Goal: Task Accomplishment & Management: Complete application form

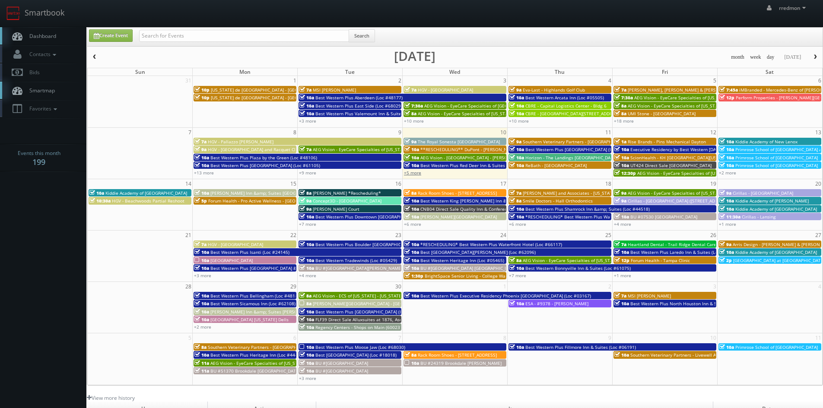
click at [414, 175] on link "+5 more" at bounding box center [412, 173] width 17 height 6
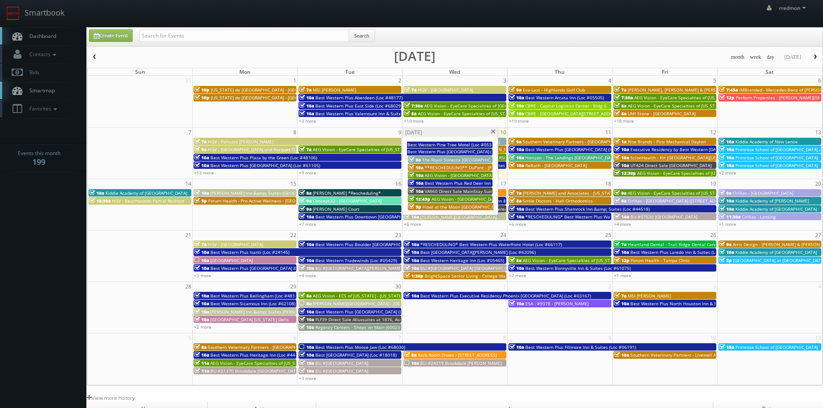
click at [479, 197] on span "AEG Vision - [GEOGRAPHIC_DATA] - [PERSON_NAME] Cypress" at bounding box center [493, 199] width 124 height 6
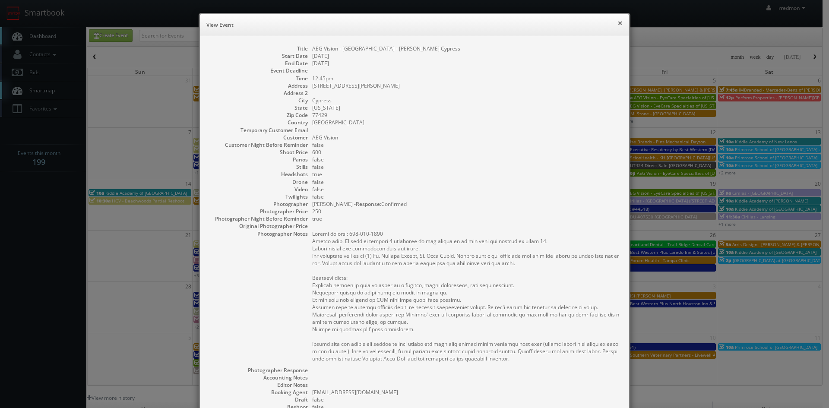
click at [618, 23] on button "×" at bounding box center [620, 23] width 5 height 6
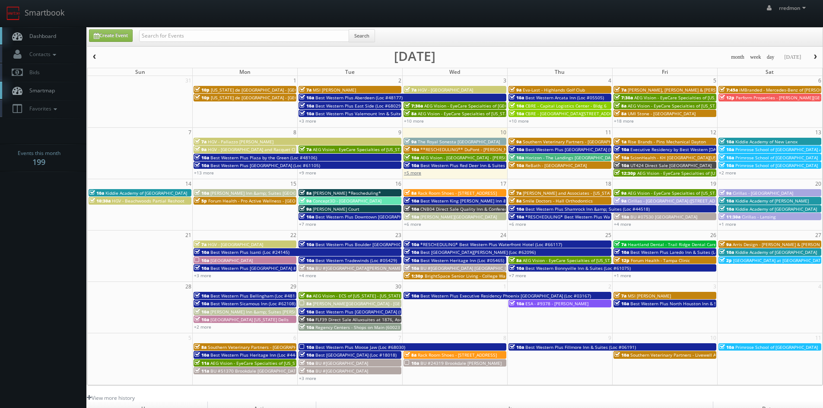
click at [418, 174] on link "+5 more" at bounding box center [412, 173] width 17 height 6
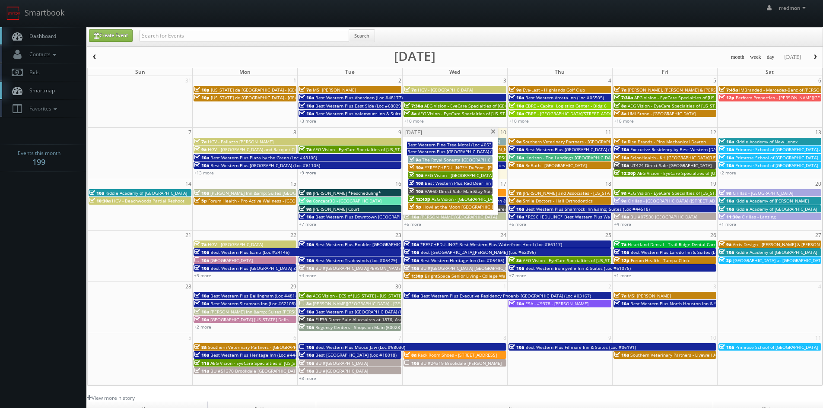
click at [313, 173] on link "+9 more" at bounding box center [307, 173] width 17 height 6
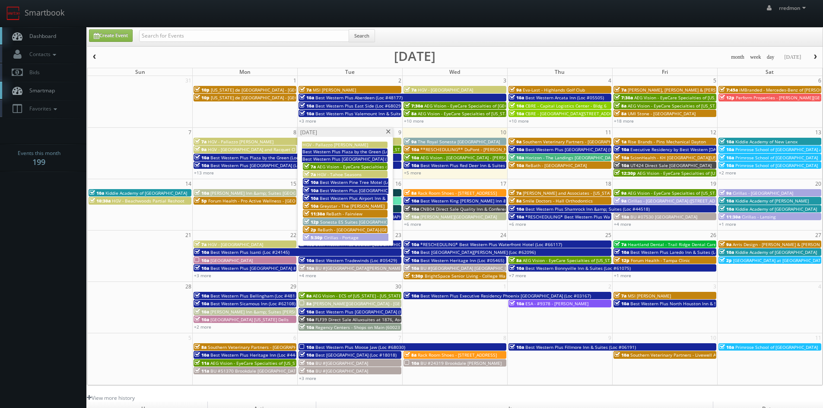
click at [349, 238] on span "Cirillas - Portage" at bounding box center [341, 238] width 35 height 6
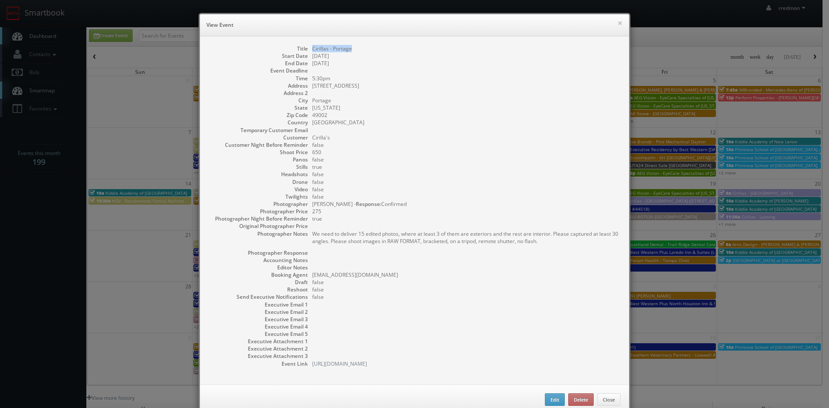
drag, startPoint x: 352, startPoint y: 48, endPoint x: 310, endPoint y: 46, distance: 41.9
click at [312, 46] on dd "Cirillas - Portage" at bounding box center [466, 48] width 308 height 7
copy dd "Cirillas - Portage"
click at [618, 22] on button "×" at bounding box center [620, 23] width 5 height 6
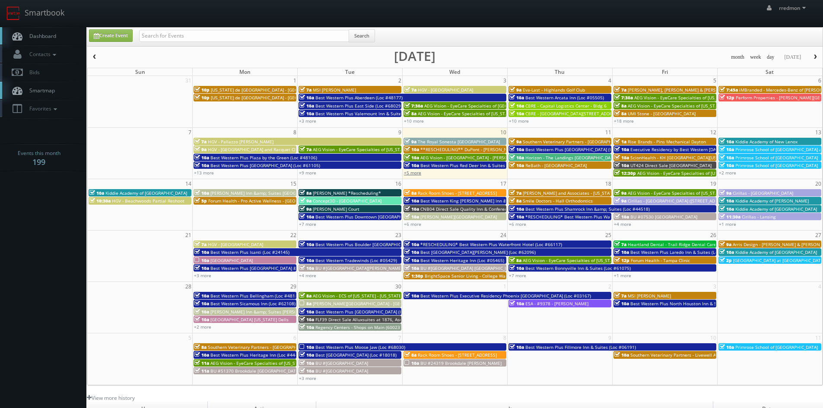
click at [411, 172] on link "+5 more" at bounding box center [412, 173] width 17 height 6
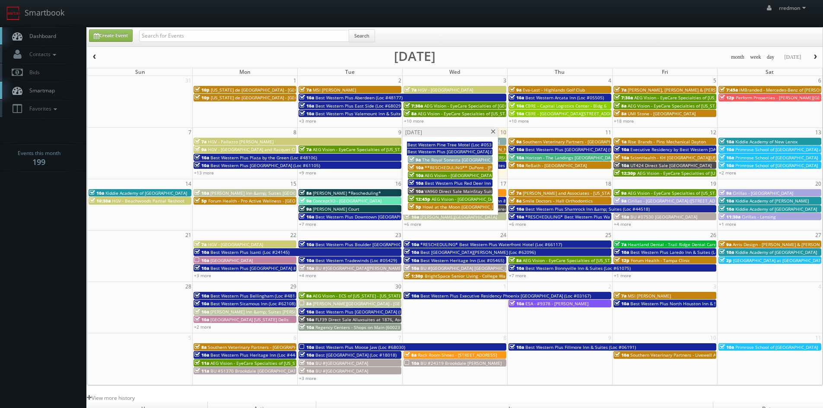
click at [494, 133] on span at bounding box center [493, 132] width 6 height 5
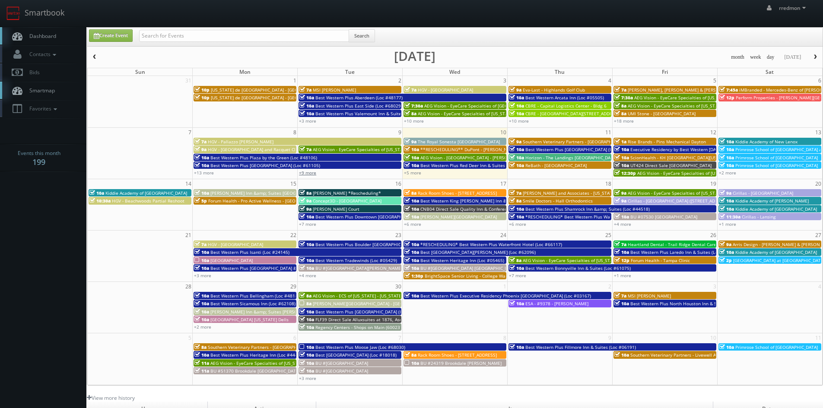
click at [312, 174] on link "+9 more" at bounding box center [307, 173] width 17 height 6
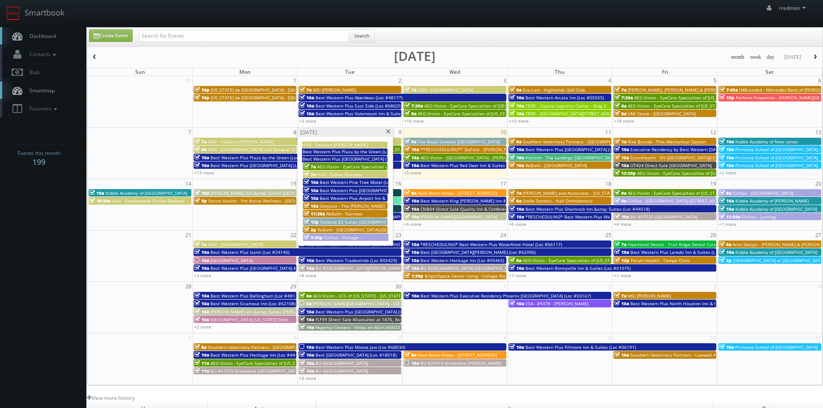
click at [365, 181] on span "Best Western Pine Tree Motel (Loc #05338)" at bounding box center [365, 182] width 91 height 6
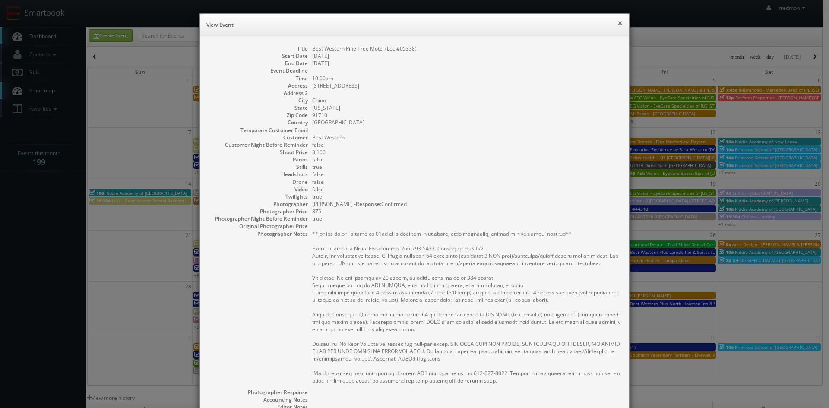
click at [618, 25] on button "×" at bounding box center [620, 23] width 5 height 6
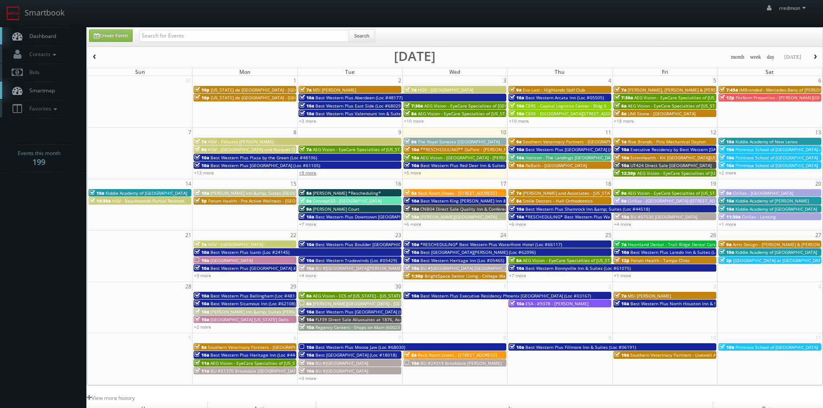
click at [307, 175] on link "+9 more" at bounding box center [307, 173] width 17 height 6
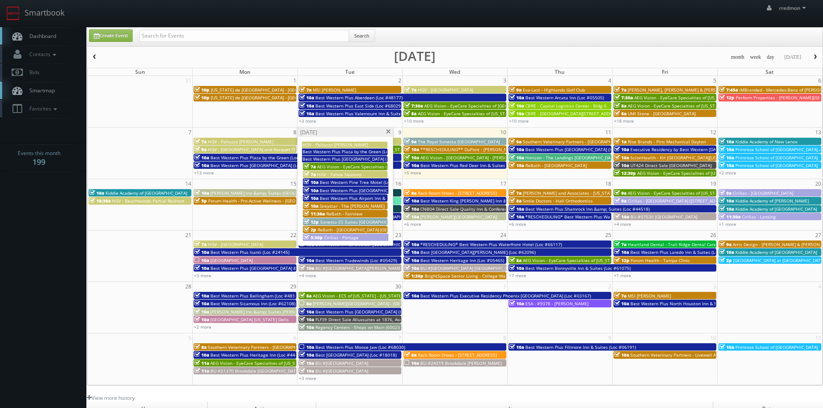
click at [367, 198] on span "Best Western Plus Airport Inn & Suites (Loc #68034)" at bounding box center [374, 198] width 108 height 6
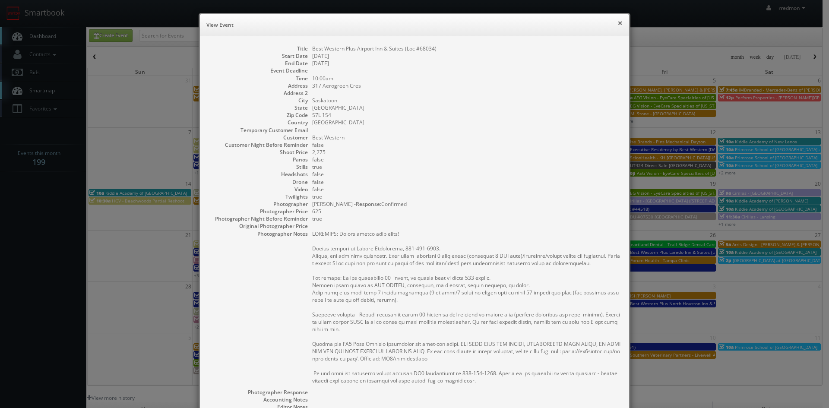
click at [618, 25] on button "×" at bounding box center [620, 23] width 5 height 6
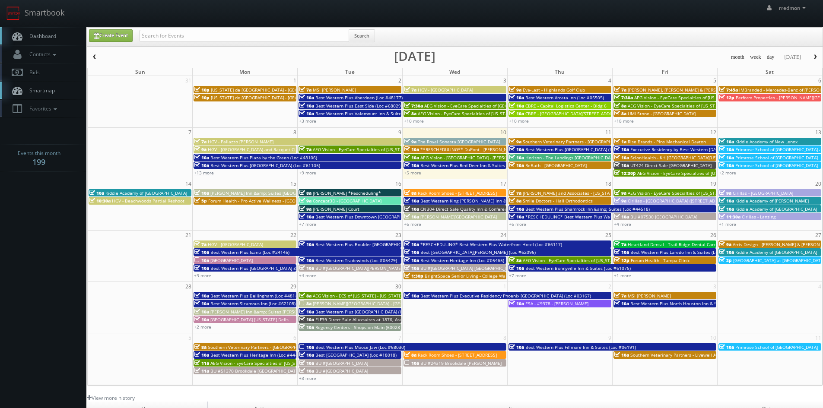
click at [203, 173] on link "+13 more" at bounding box center [204, 173] width 20 height 6
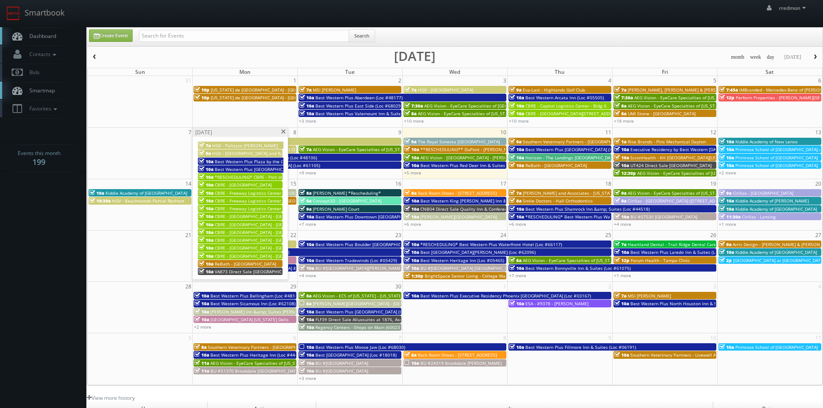
click at [269, 176] on span "*RESCHEDULING* CBRE - Port of LA Distribution Center - Bldg 1" at bounding box center [297, 177] width 165 height 6
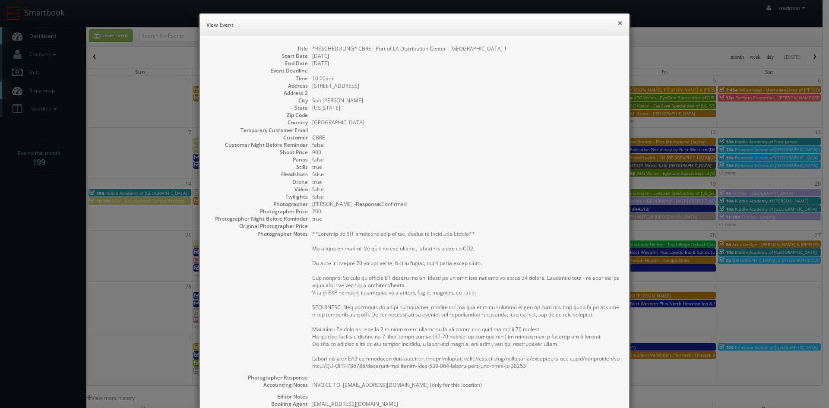
click at [618, 24] on button "×" at bounding box center [620, 23] width 5 height 6
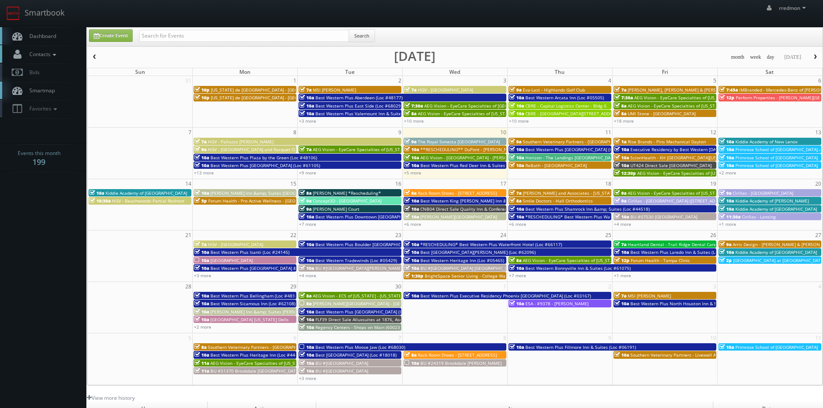
click at [53, 55] on icon at bounding box center [55, 55] width 8 height 6
click at [44, 92] on link "Add Photographer" at bounding box center [43, 94] width 86 height 13
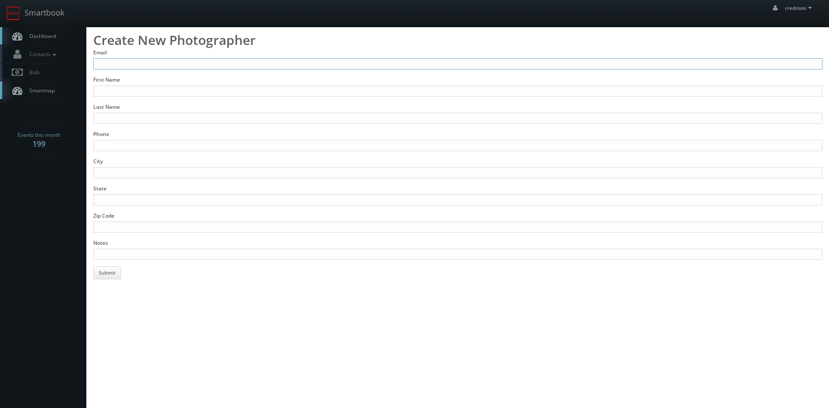
click at [142, 63] on input "Email" at bounding box center [457, 63] width 729 height 11
type input "csfotoimages@gmail.com"
click at [156, 89] on input "First Name" at bounding box center [457, 91] width 729 height 11
type input "h"
type input "Chris"
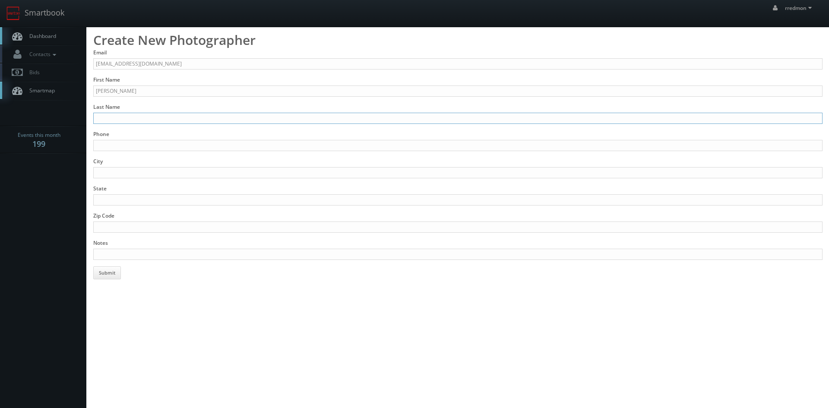
click at [169, 114] on input "Last Name" at bounding box center [457, 118] width 729 height 11
type input "Smith"
click at [167, 143] on input "Phone" at bounding box center [457, 145] width 729 height 11
paste input "520-227-1293"
type input "520-227-1293"
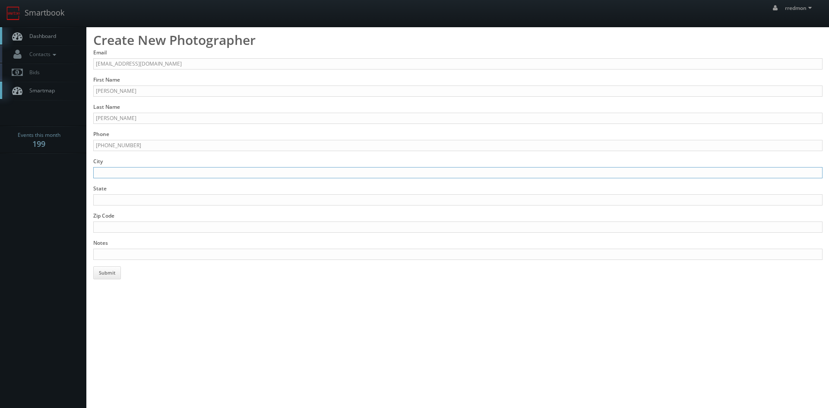
click at [174, 174] on input "City" at bounding box center [457, 172] width 729 height 11
type input "Tucson"
click at [295, 195] on input "State" at bounding box center [457, 199] width 729 height 11
type input "AZ"
click at [306, 225] on input "Zip Code" at bounding box center [457, 227] width 729 height 11
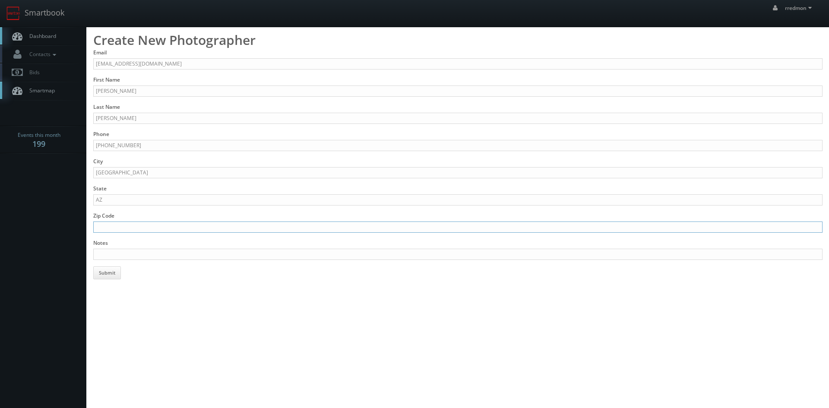
paste input "85711"
type input "85711"
click at [175, 253] on input "Notes" at bounding box center [457, 254] width 729 height 11
click at [167, 254] on input "Stills, lifestyle, drone" at bounding box center [457, 254] width 729 height 11
paste input "csfotoimages.com"
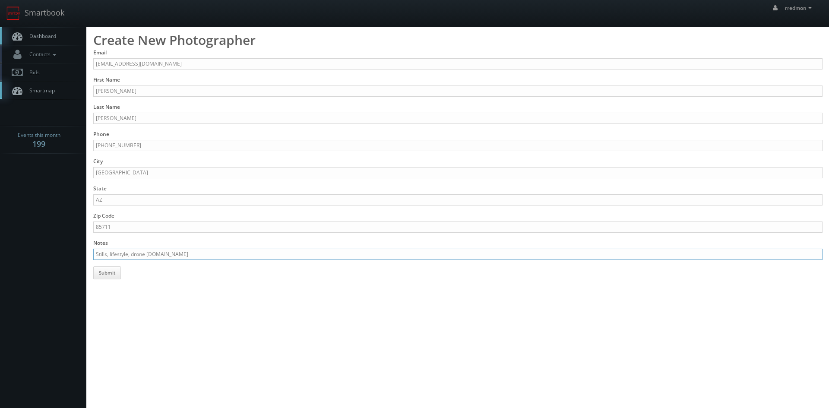
type input "Stills, lifestyle, drone csfotoimages.com"
click at [116, 276] on button "Submit" at bounding box center [107, 272] width 28 height 13
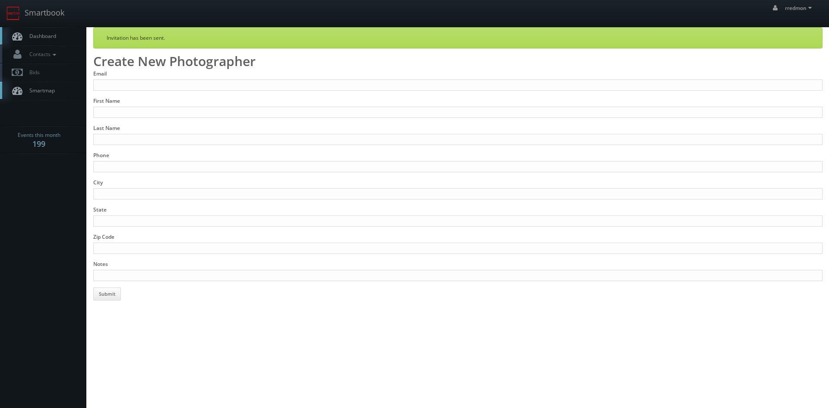
click at [52, 33] on span "Dashboard" at bounding box center [40, 35] width 31 height 7
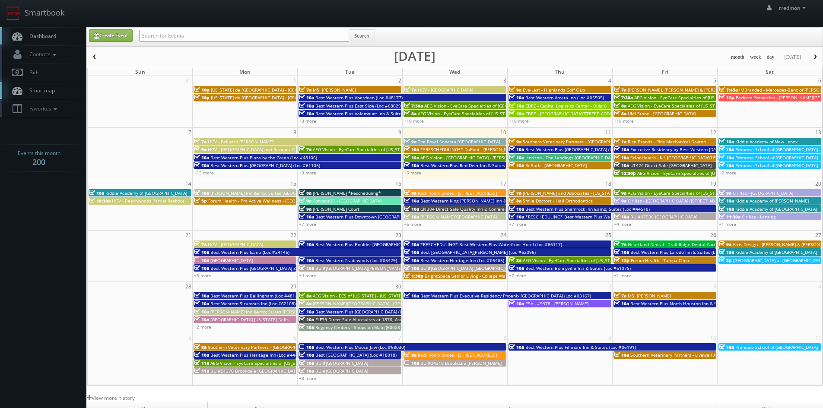
click at [195, 33] on input "text" at bounding box center [244, 36] width 210 height 12
paste input "[PERSON_NAME]"
type input "[PERSON_NAME]"
click at [371, 35] on button "Search" at bounding box center [362, 35] width 26 height 13
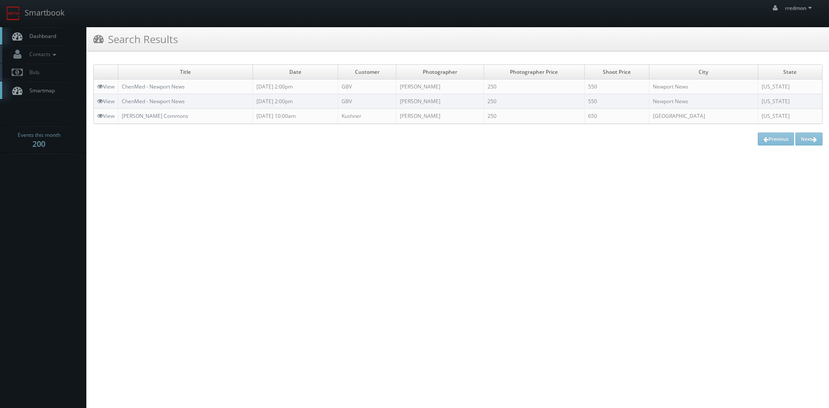
click at [55, 33] on span "Dashboard" at bounding box center [40, 35] width 31 height 7
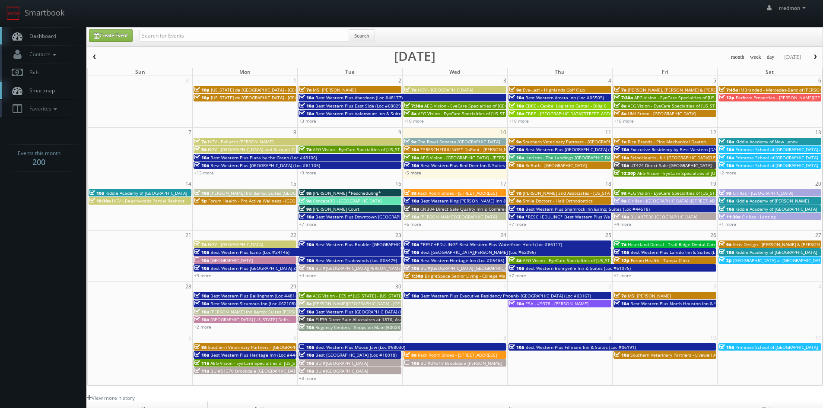
click at [414, 174] on link "+5 more" at bounding box center [412, 173] width 17 height 6
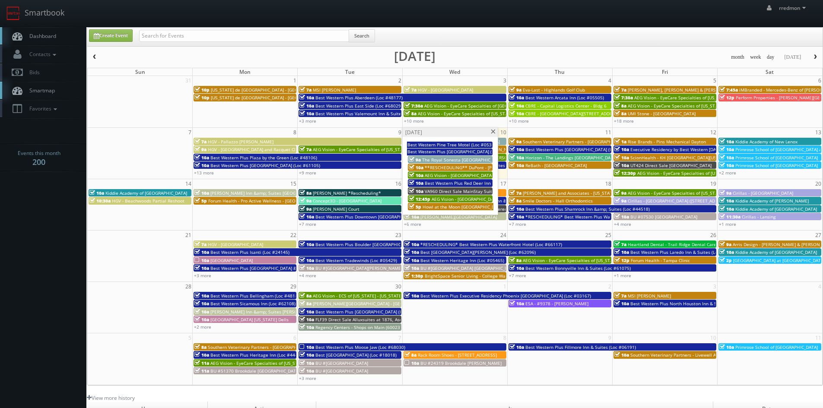
click at [491, 131] on span at bounding box center [493, 132] width 6 height 5
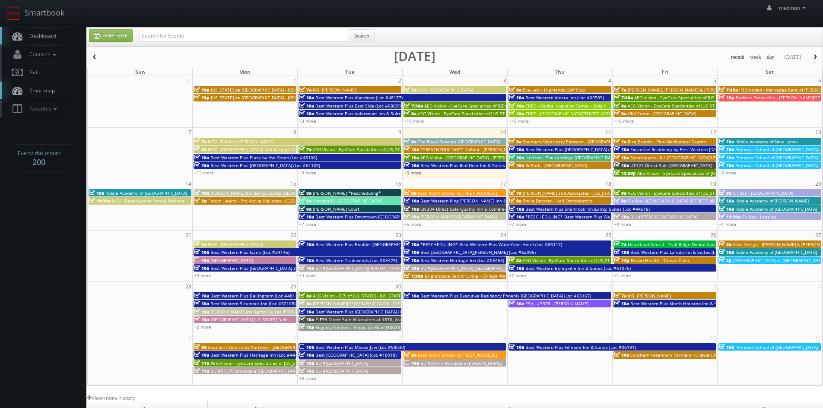
click at [415, 172] on link "+5 more" at bounding box center [412, 173] width 17 height 6
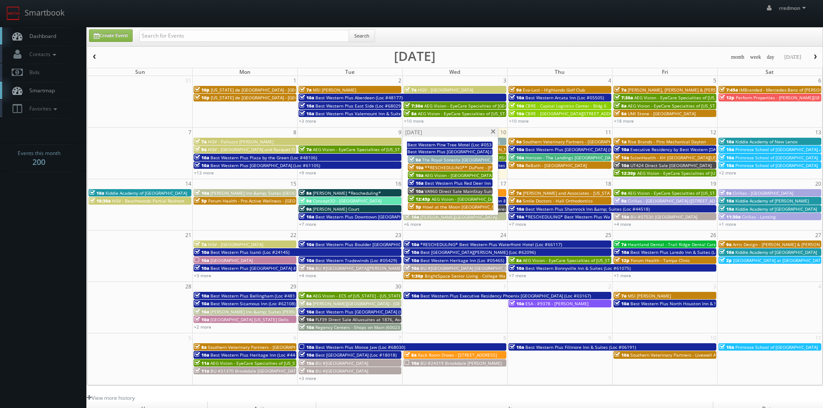
click at [491, 131] on span at bounding box center [493, 132] width 6 height 5
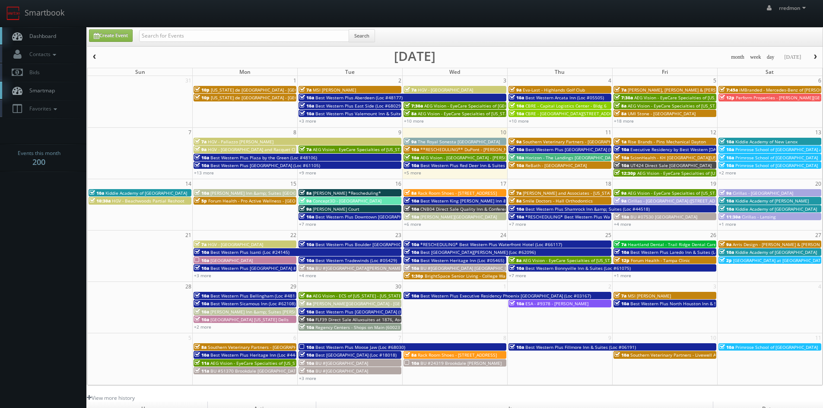
click at [656, 158] on span "ScionHealth - KH North Florida" at bounding box center [681, 158] width 102 height 6
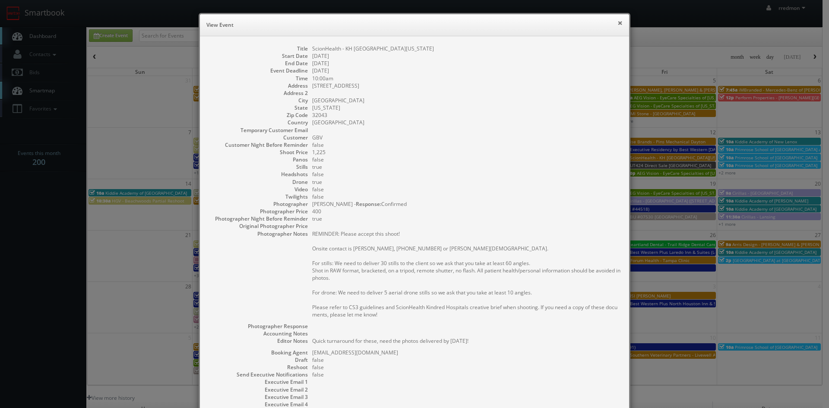
click at [618, 25] on button "×" at bounding box center [620, 23] width 5 height 6
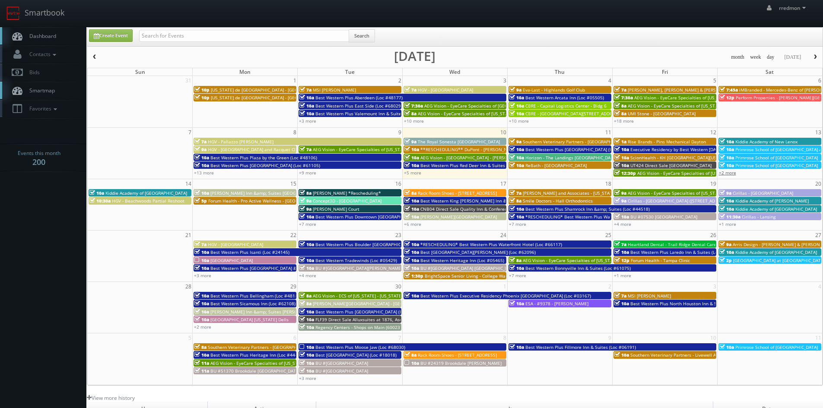
click at [734, 174] on link "+2 more" at bounding box center [727, 173] width 17 height 6
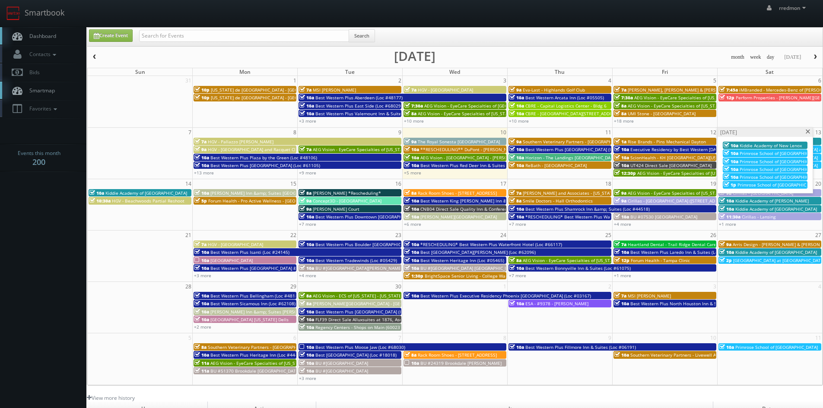
click at [805, 131] on span at bounding box center [808, 132] width 6 height 5
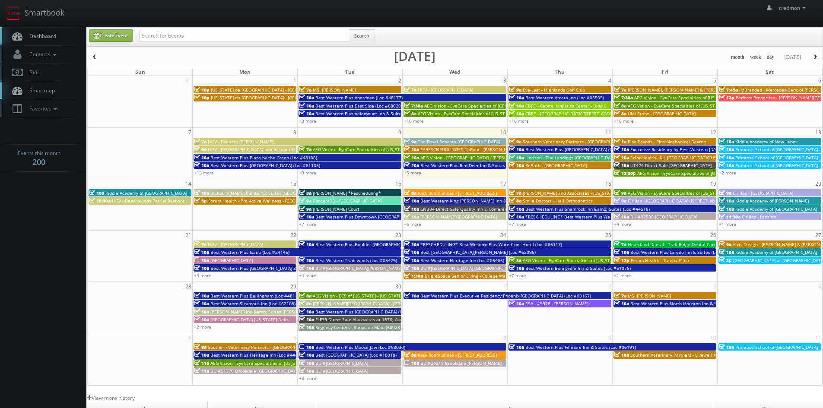
click at [415, 174] on link "+5 more" at bounding box center [412, 173] width 17 height 6
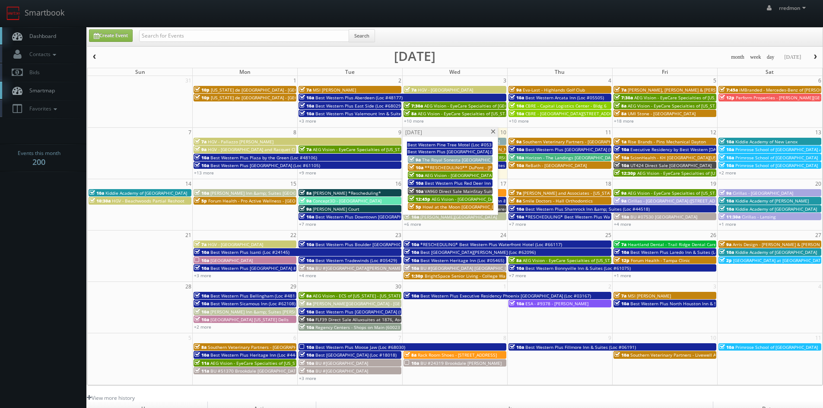
click at [494, 132] on span at bounding box center [493, 132] width 6 height 5
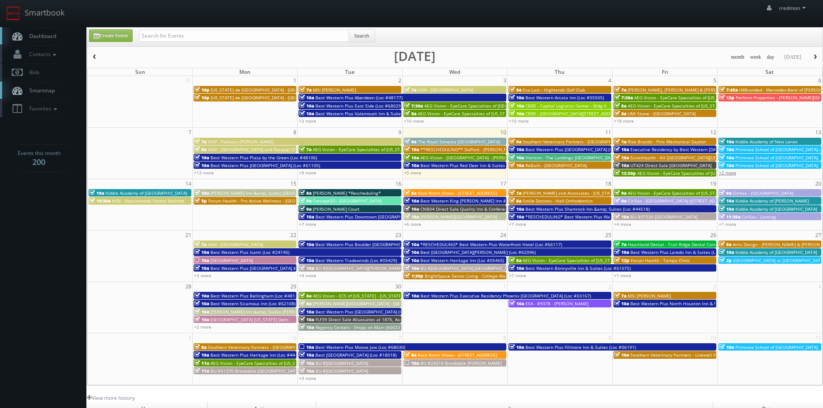
click at [733, 173] on link "+2 more" at bounding box center [727, 173] width 17 height 6
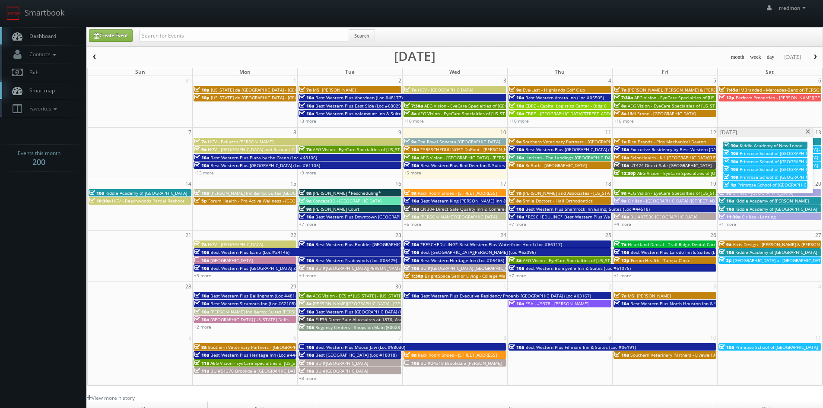
click at [807, 133] on span at bounding box center [808, 132] width 6 height 5
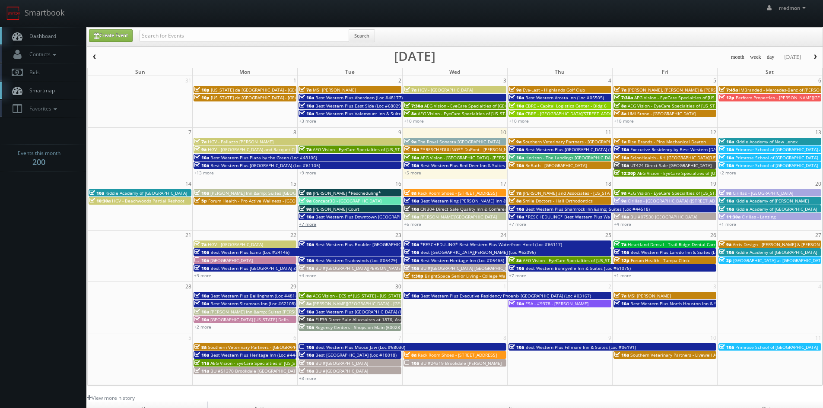
click at [312, 225] on link "+7 more" at bounding box center [307, 224] width 17 height 6
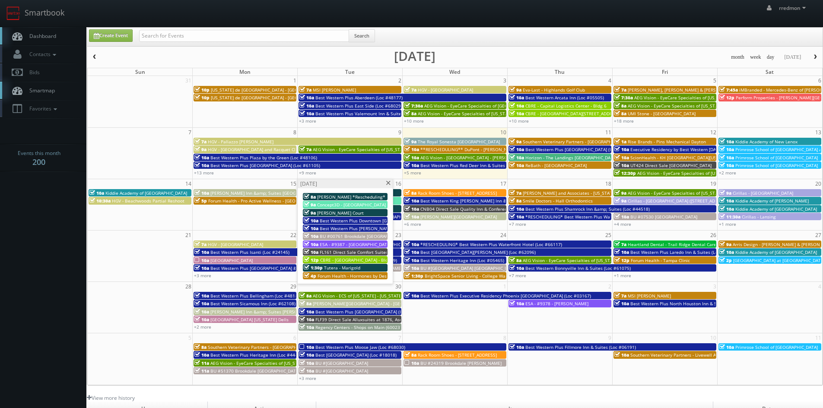
click at [389, 184] on span at bounding box center [388, 183] width 6 height 5
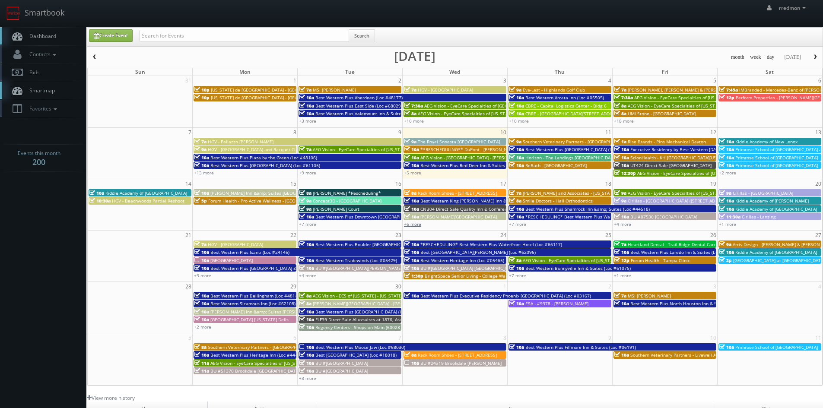
click at [409, 224] on link "+6 more" at bounding box center [412, 224] width 17 height 6
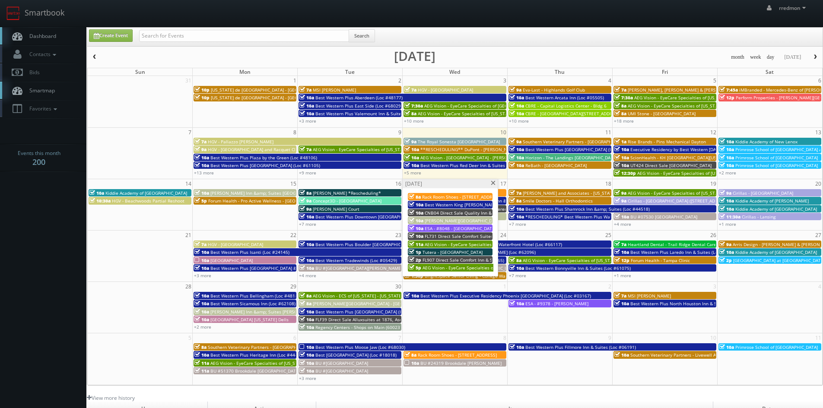
click at [491, 184] on span at bounding box center [493, 183] width 6 height 5
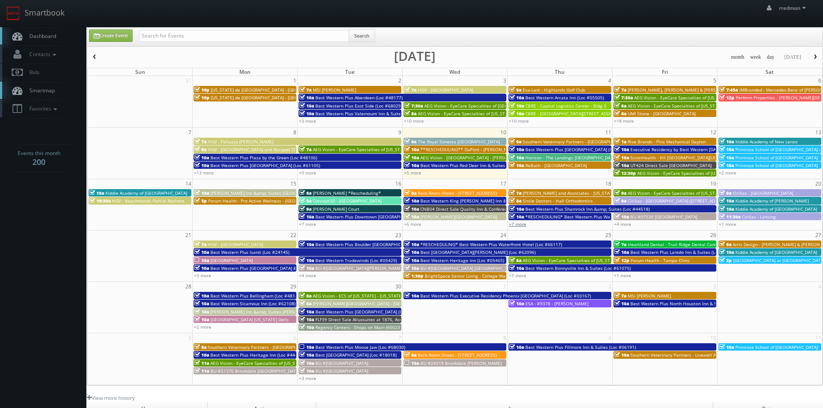
click at [515, 224] on link "+7 more" at bounding box center [517, 224] width 17 height 6
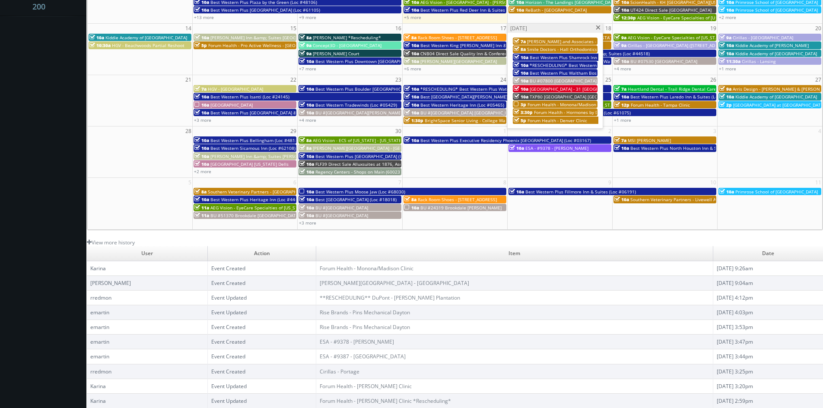
scroll to position [69, 0]
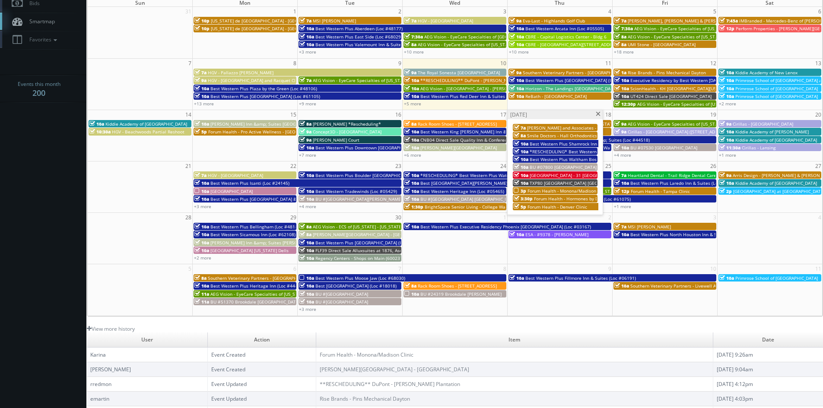
click at [599, 113] on span at bounding box center [598, 114] width 6 height 5
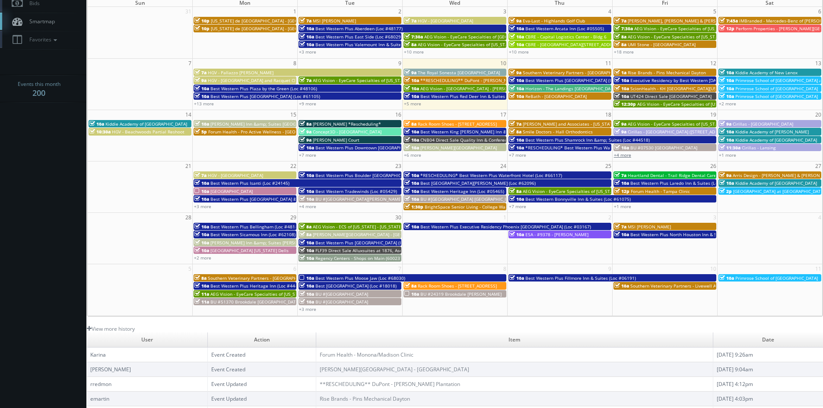
click at [623, 154] on link "+4 more" at bounding box center [622, 155] width 17 height 6
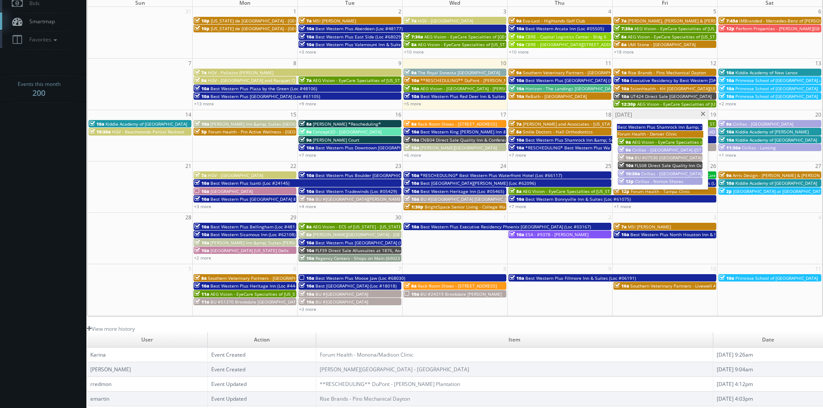
click at [702, 115] on span at bounding box center [703, 114] width 6 height 5
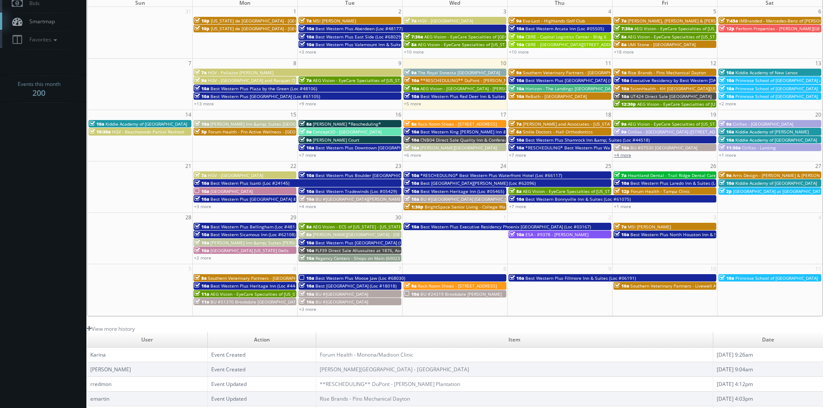
click at [630, 155] on link "+4 more" at bounding box center [622, 155] width 17 height 6
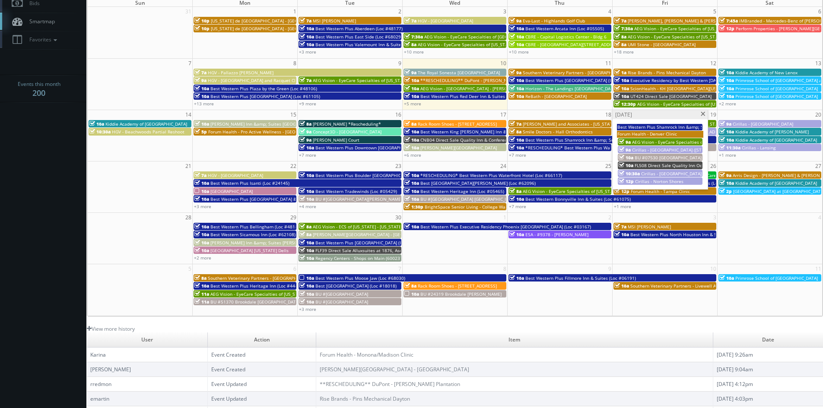
click at [701, 115] on span at bounding box center [703, 114] width 6 height 5
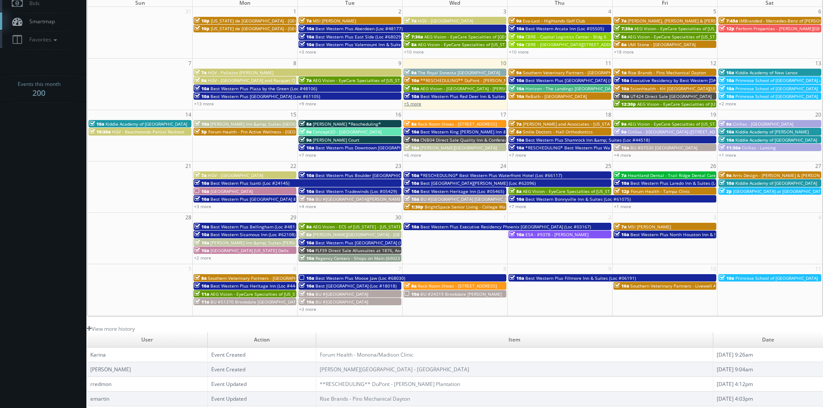
click at [416, 101] on link "+5 more" at bounding box center [412, 104] width 17 height 6
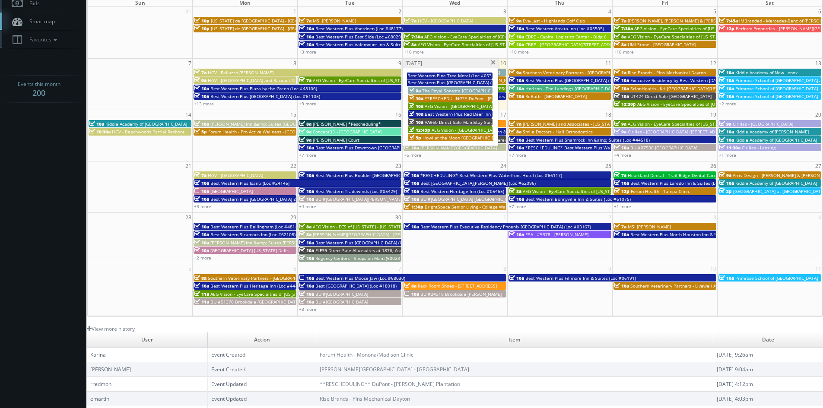
scroll to position [0, 0]
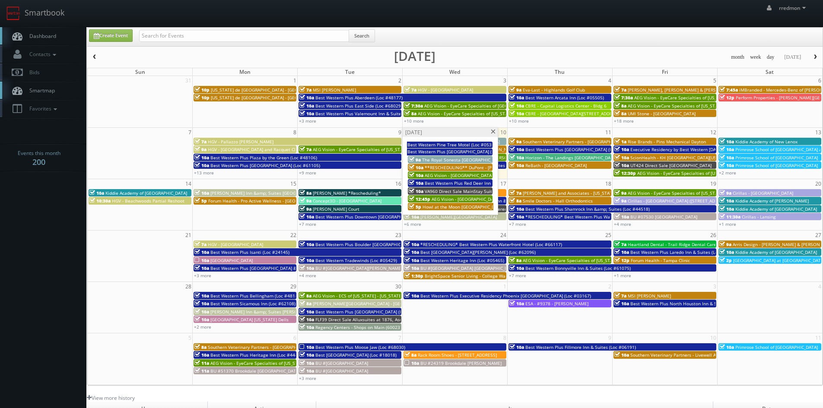
click at [493, 133] on span at bounding box center [493, 132] width 6 height 5
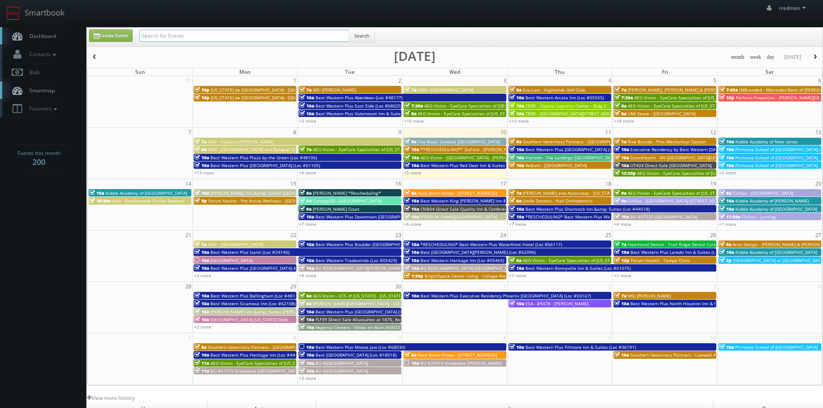
click at [257, 35] on input "text" at bounding box center [244, 36] width 210 height 12
type input "arch"
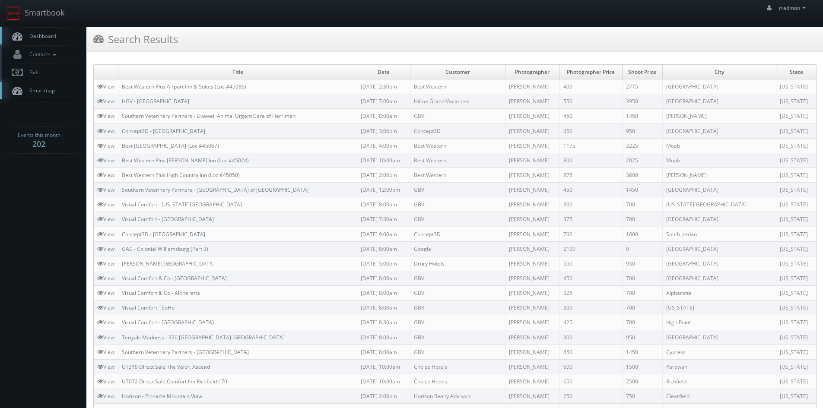
click at [54, 35] on span "Dashboard" at bounding box center [40, 35] width 31 height 7
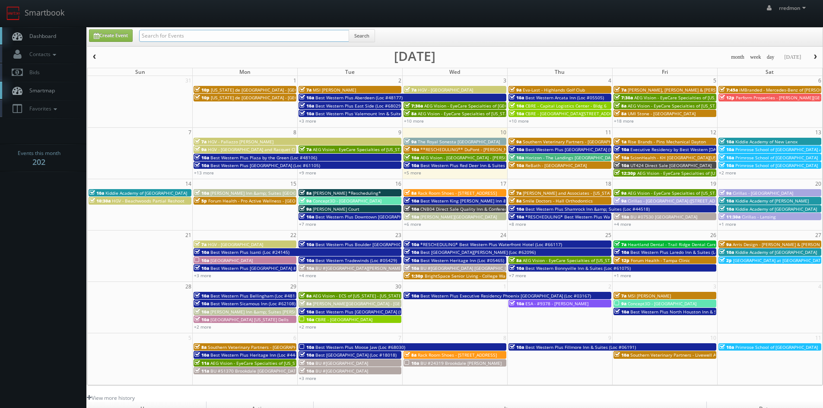
click at [188, 35] on input "text" at bounding box center [244, 36] width 210 height 12
type input "[PERSON_NAME]"
